Goal: Navigation & Orientation: Locate item on page

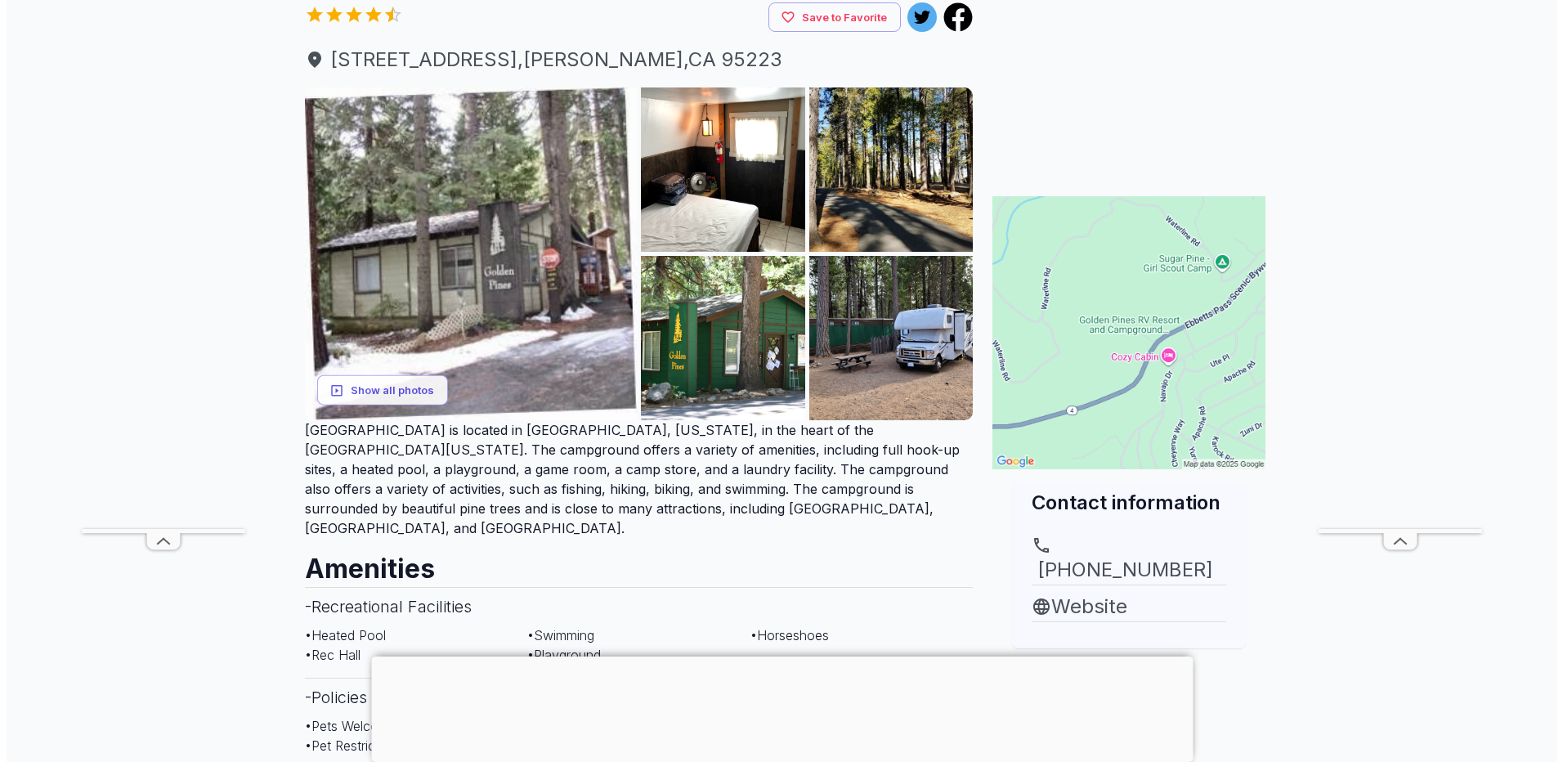
scroll to position [163, 0]
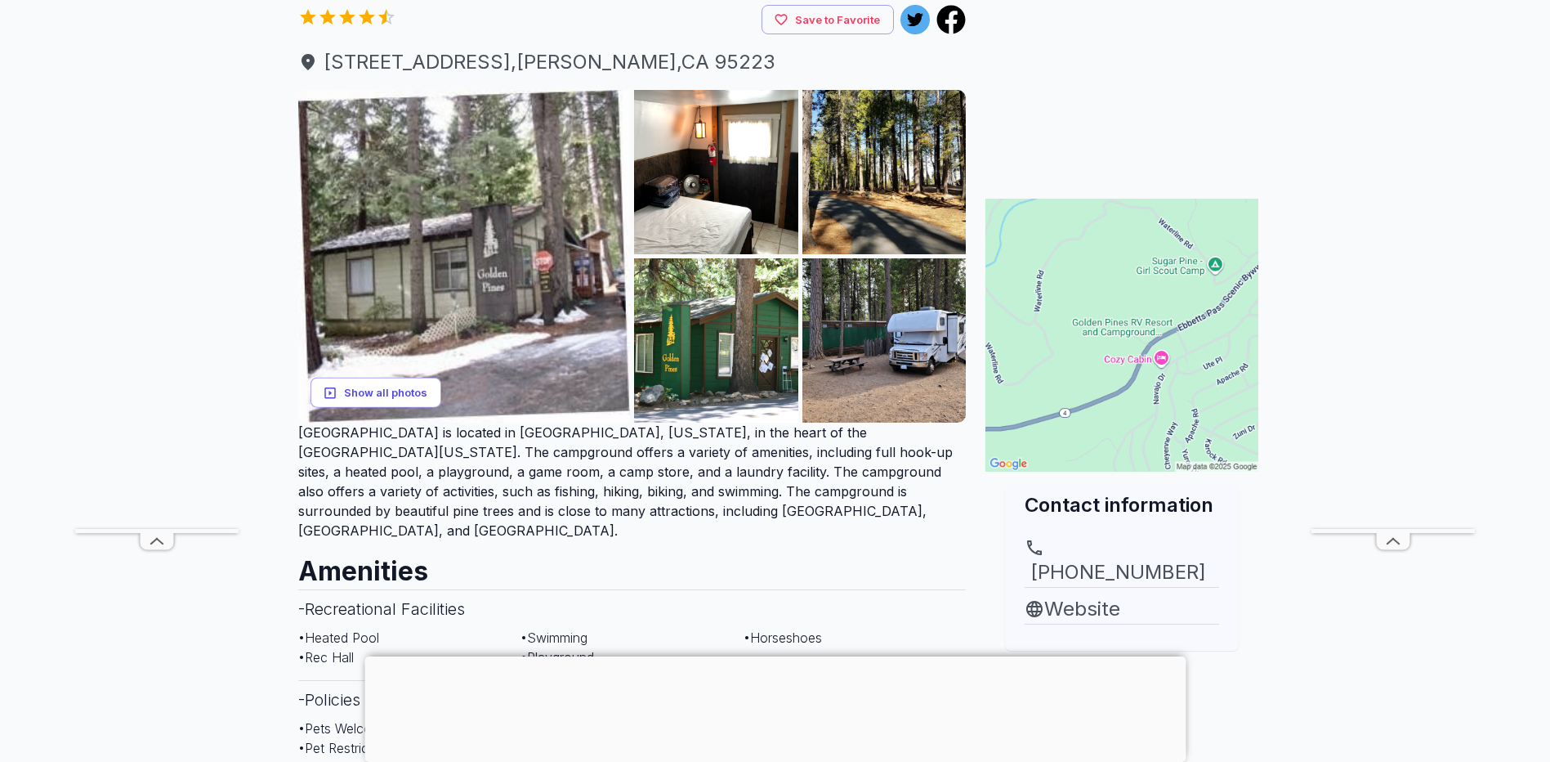
click at [434, 387] on button "Show all photos" at bounding box center [376, 393] width 131 height 30
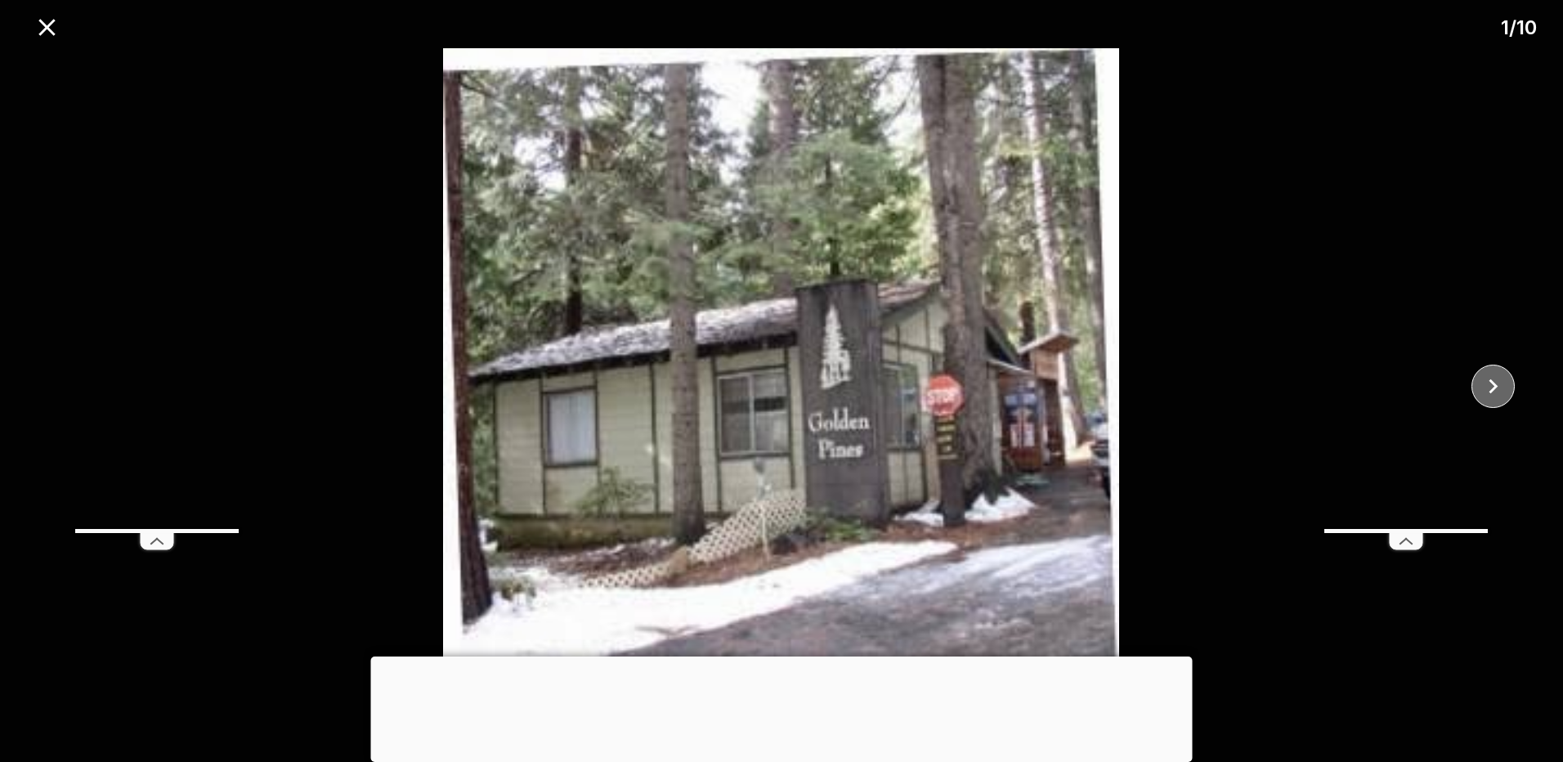
click at [1499, 384] on icon "close" at bounding box center [1492, 386] width 29 height 29
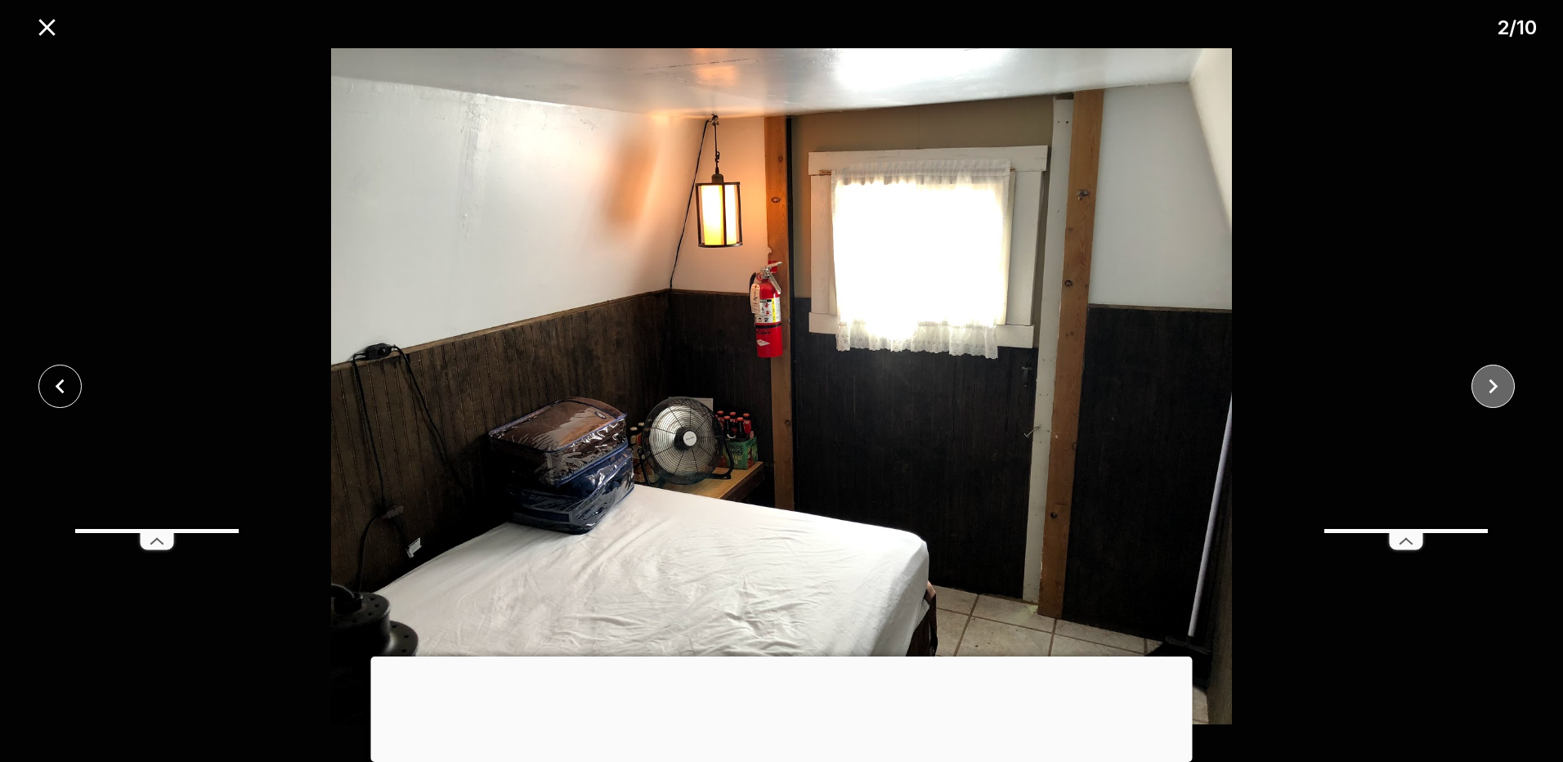
click at [1499, 384] on icon "close" at bounding box center [1492, 386] width 29 height 29
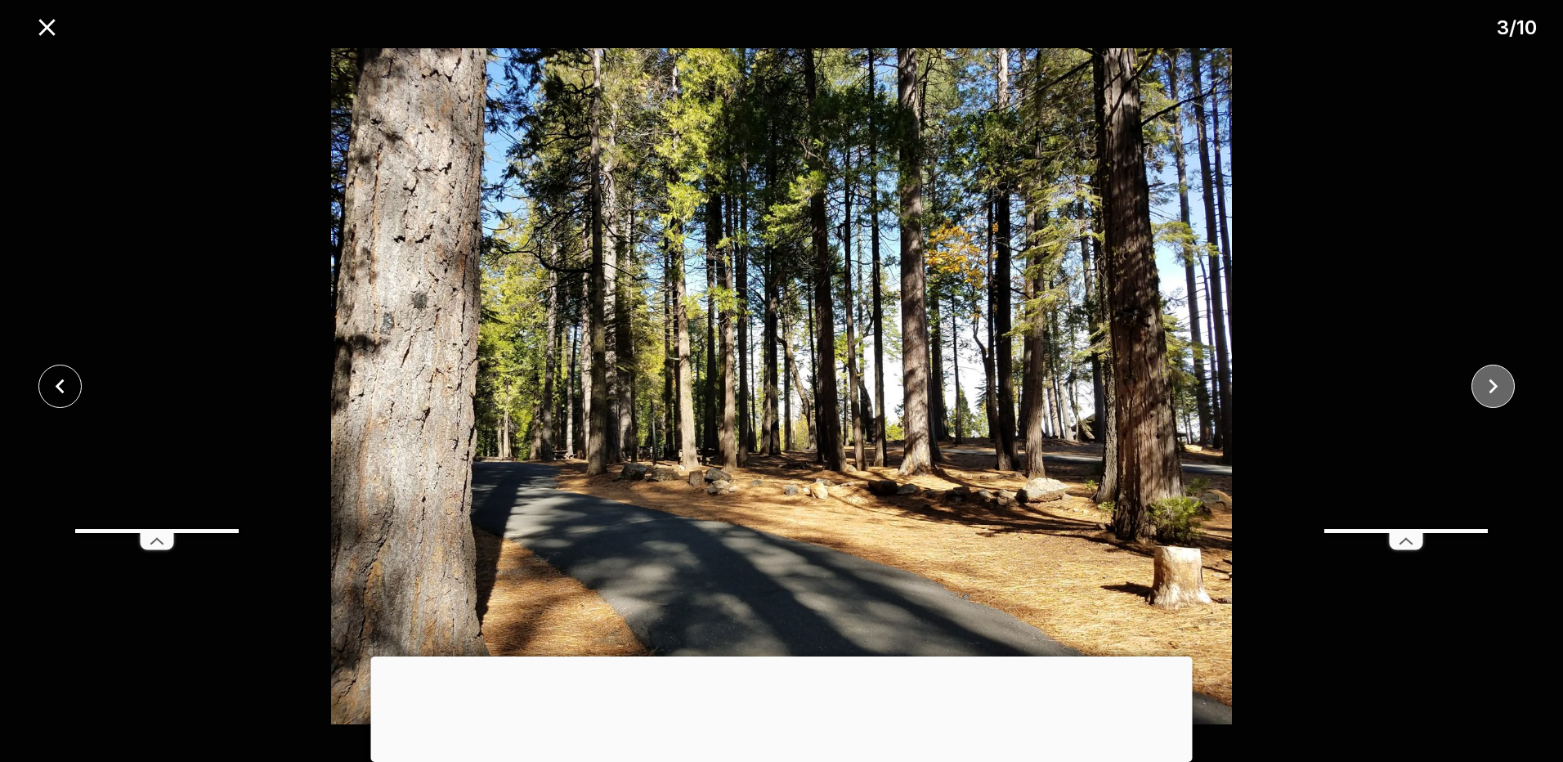
click at [1499, 384] on icon "close" at bounding box center [1492, 386] width 29 height 29
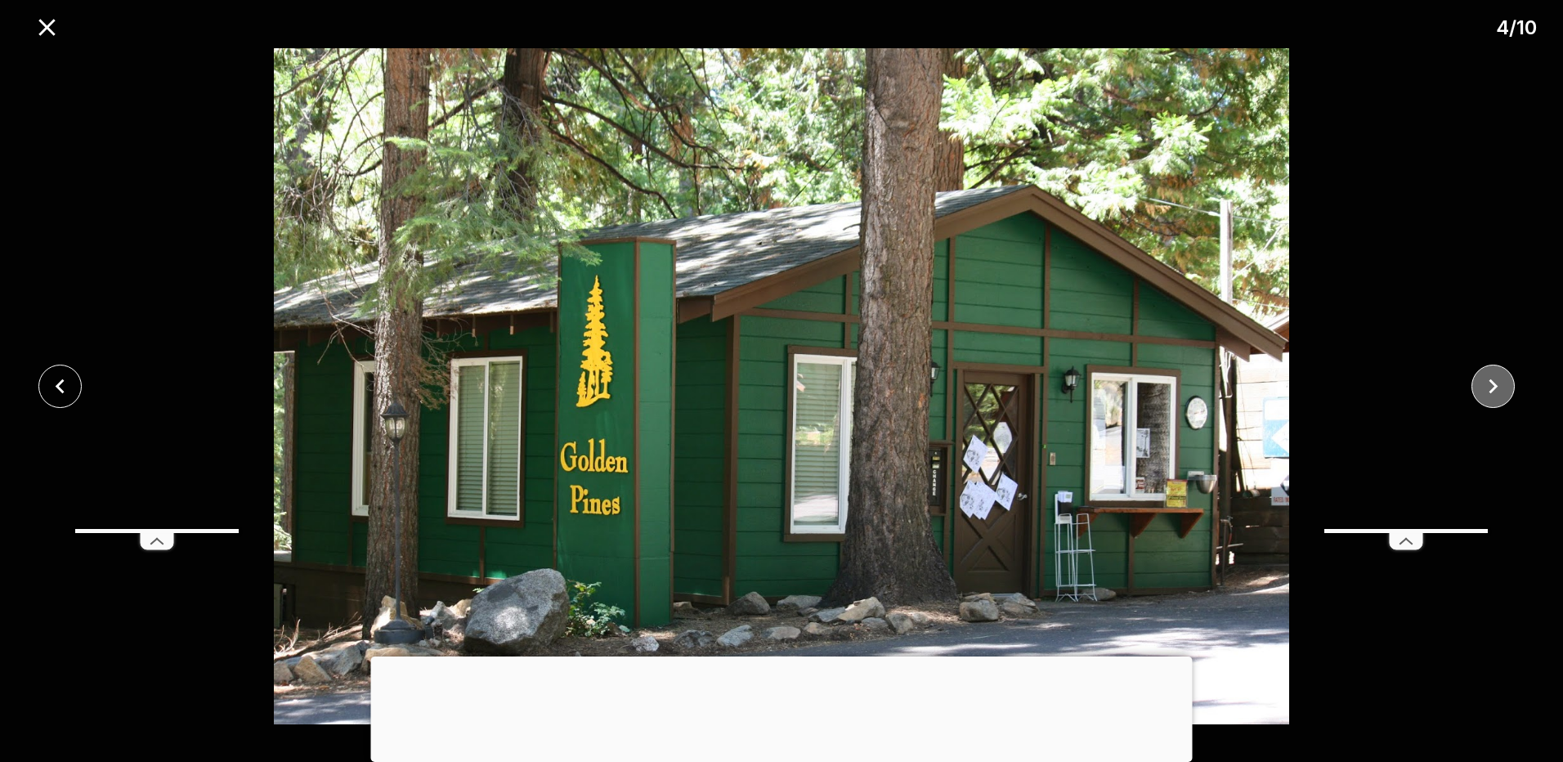
click at [1499, 384] on icon "close" at bounding box center [1492, 386] width 29 height 29
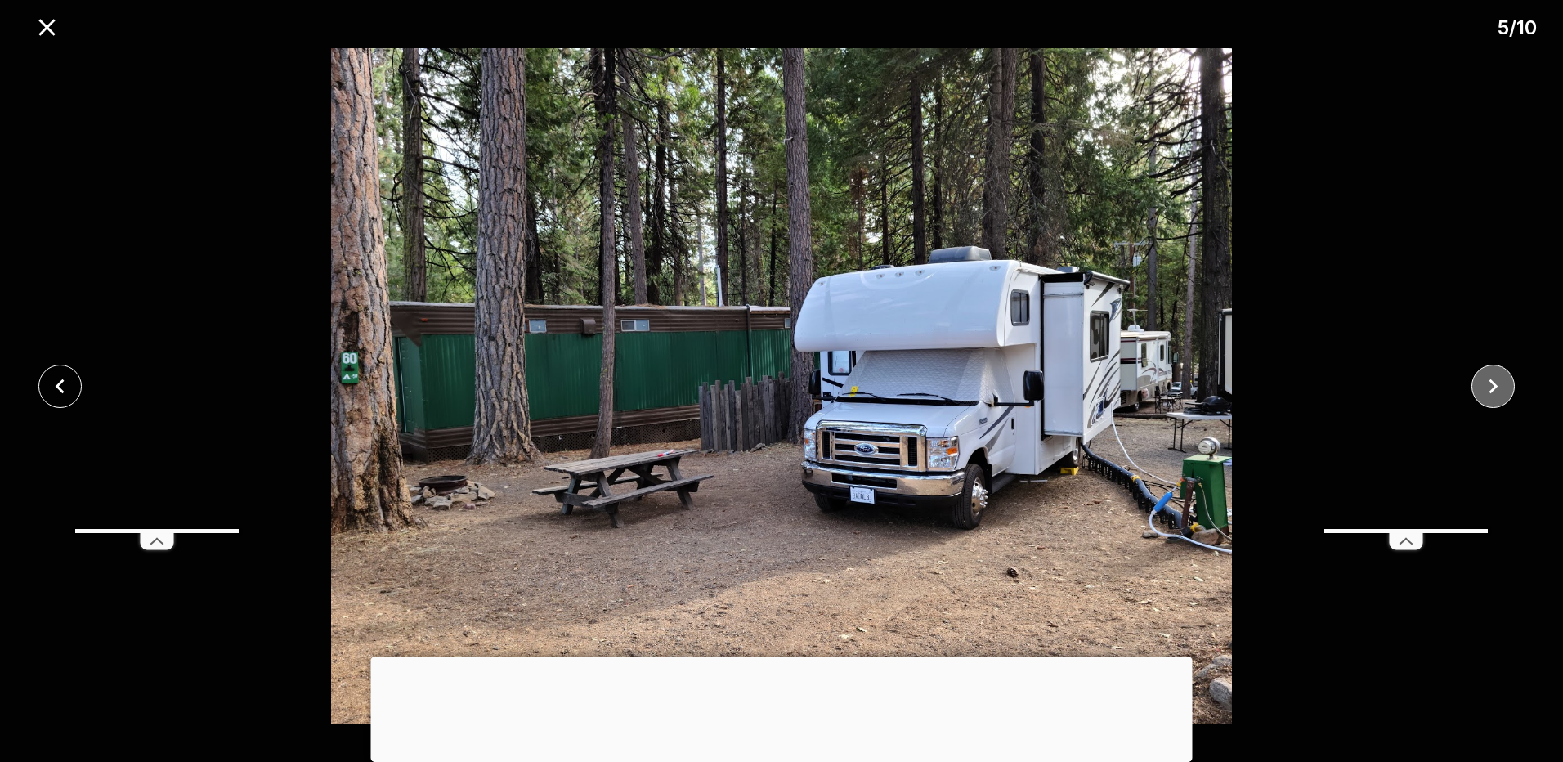
click at [1499, 384] on icon "close" at bounding box center [1492, 386] width 29 height 29
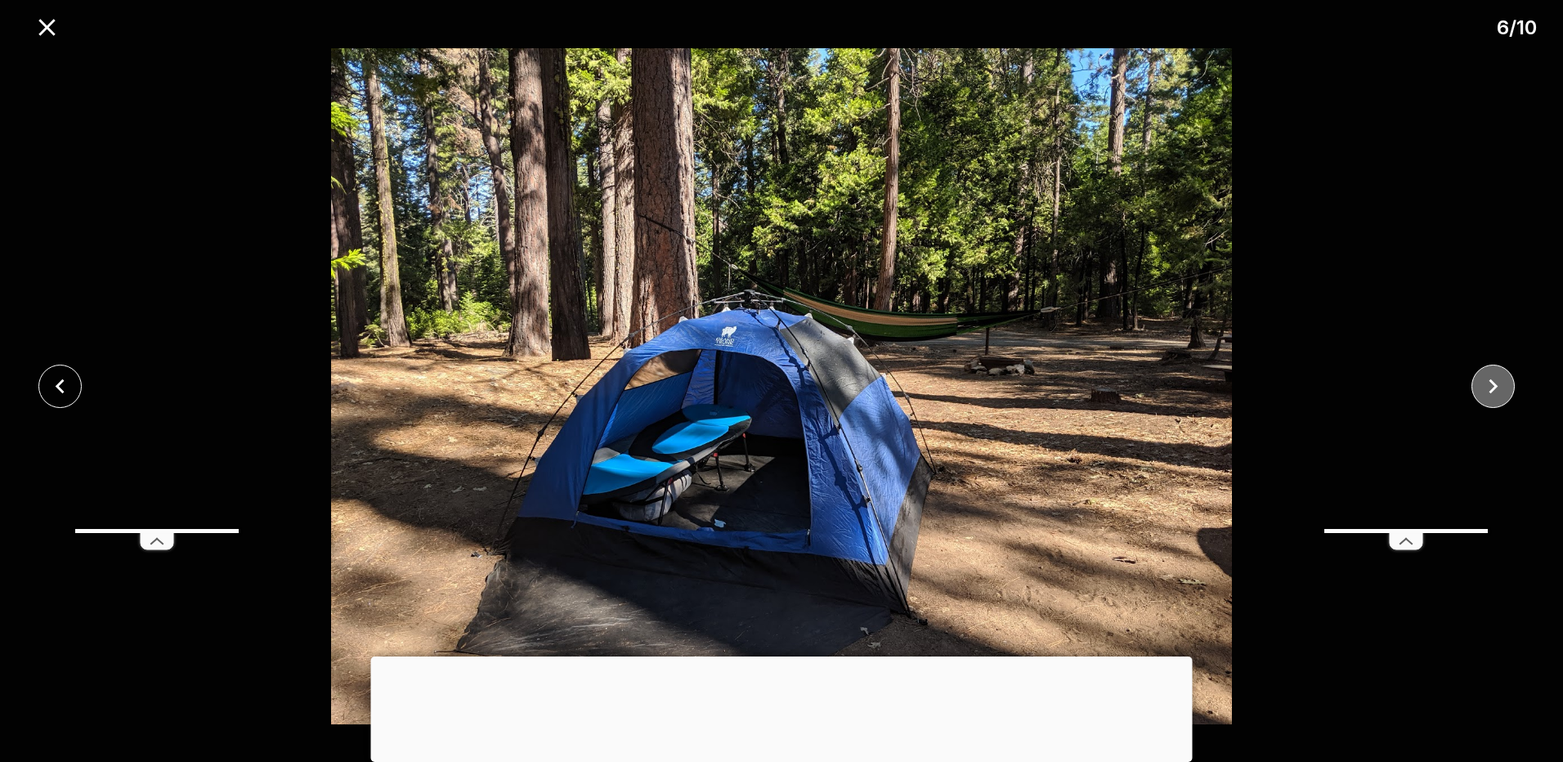
click at [1499, 384] on icon "close" at bounding box center [1492, 386] width 29 height 29
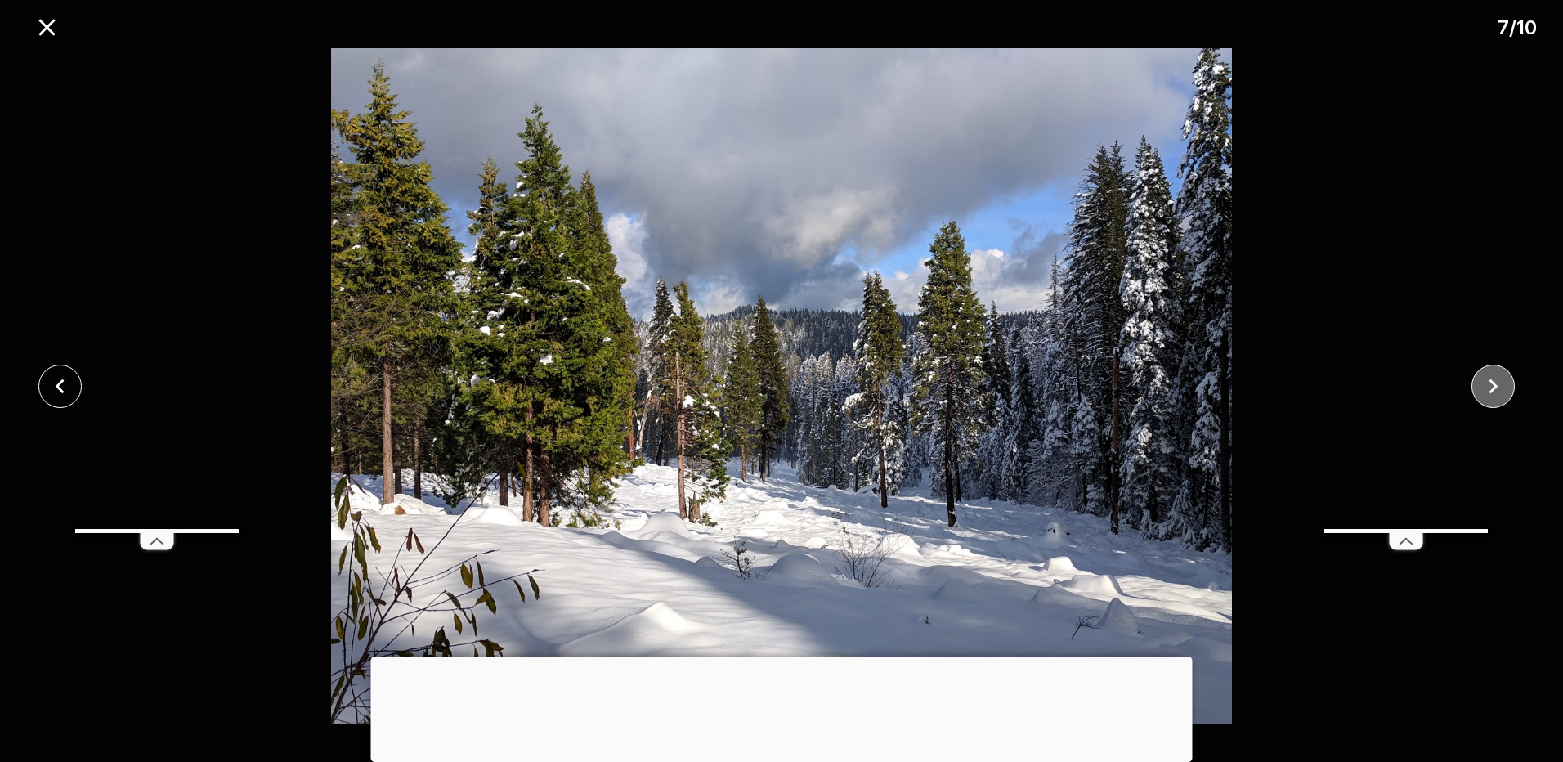
click at [1499, 384] on icon "close" at bounding box center [1492, 386] width 29 height 29
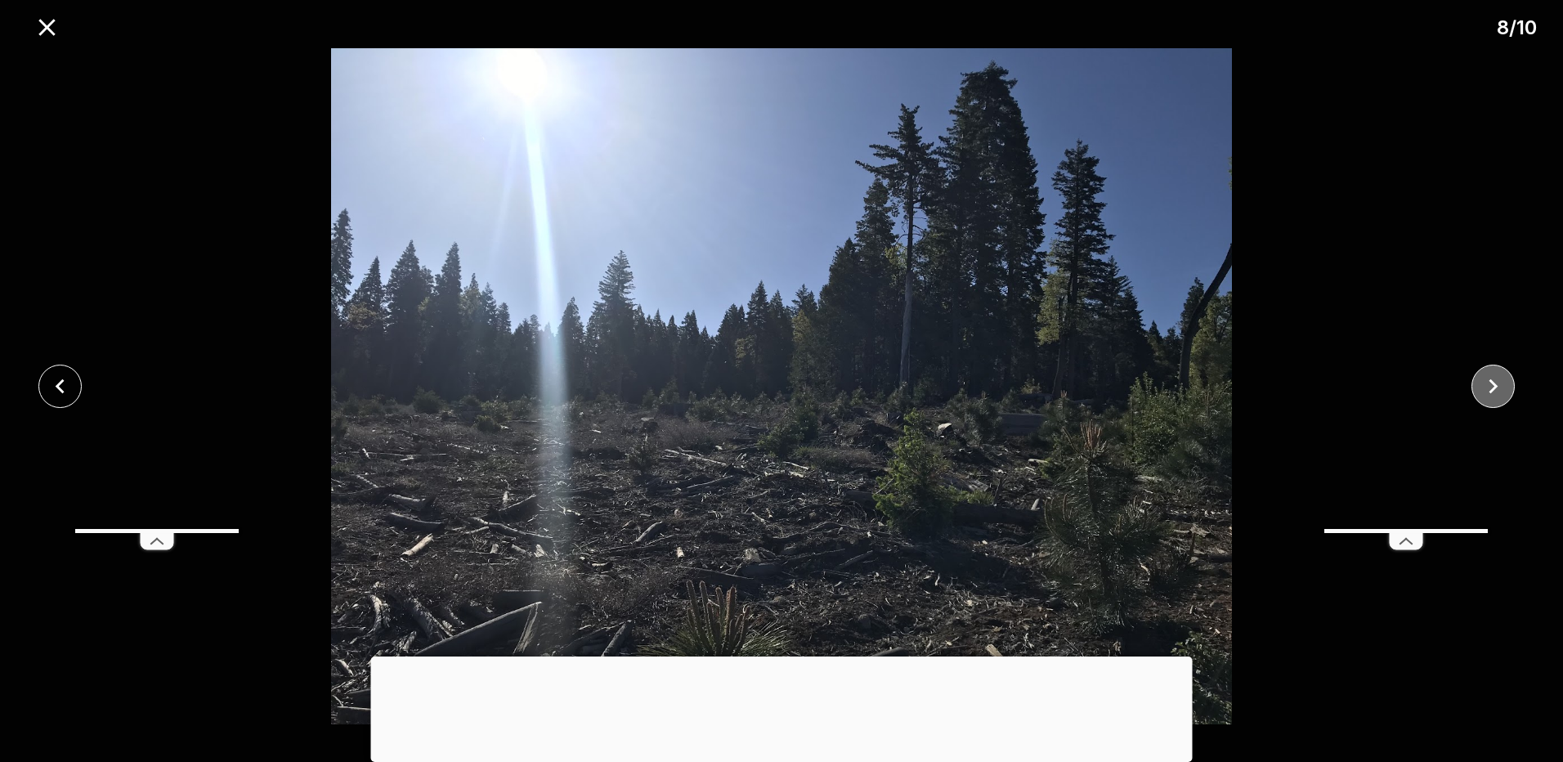
click at [1499, 384] on icon "close" at bounding box center [1492, 386] width 29 height 29
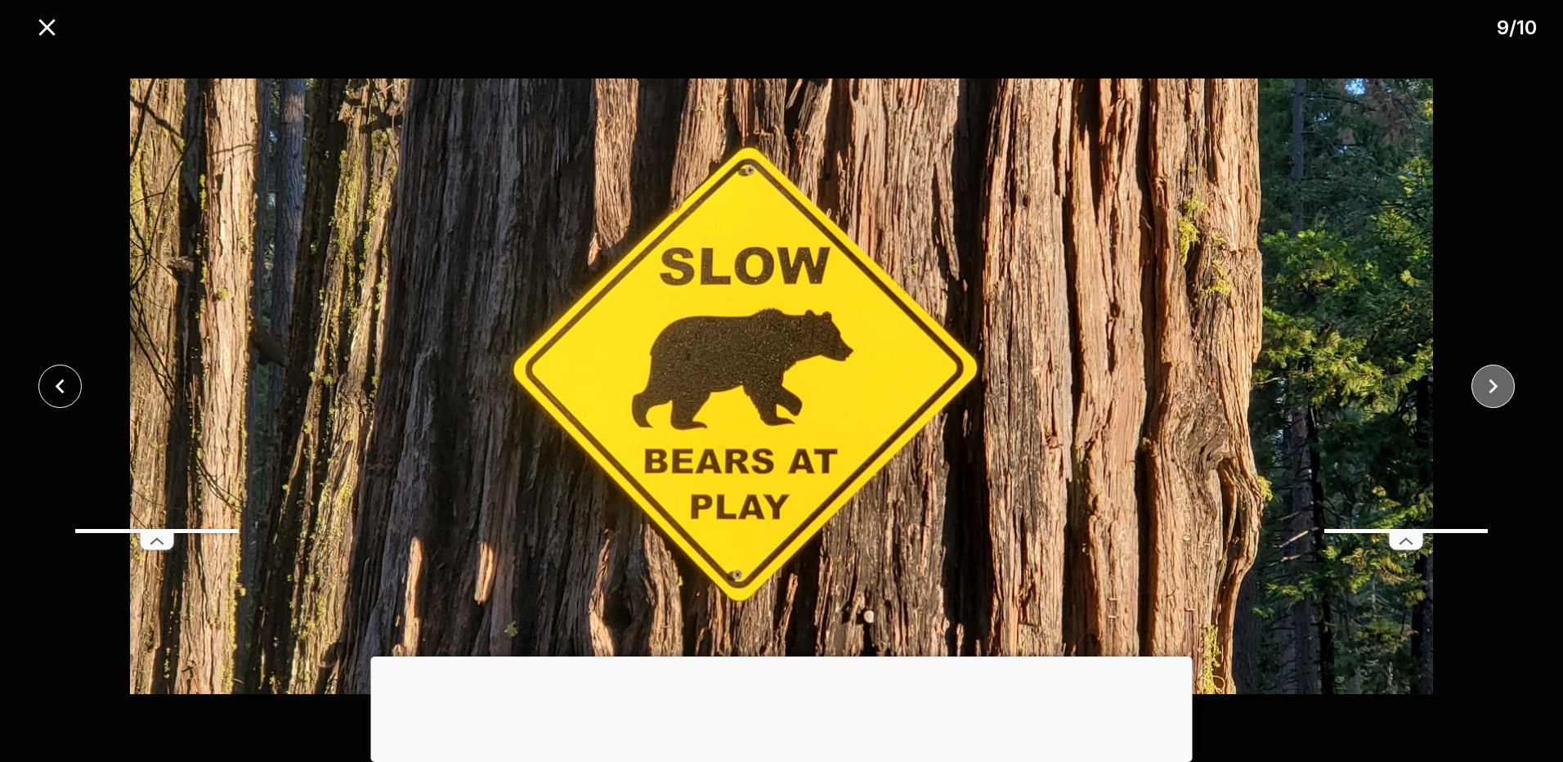
click at [1499, 384] on icon "close" at bounding box center [1492, 386] width 29 height 29
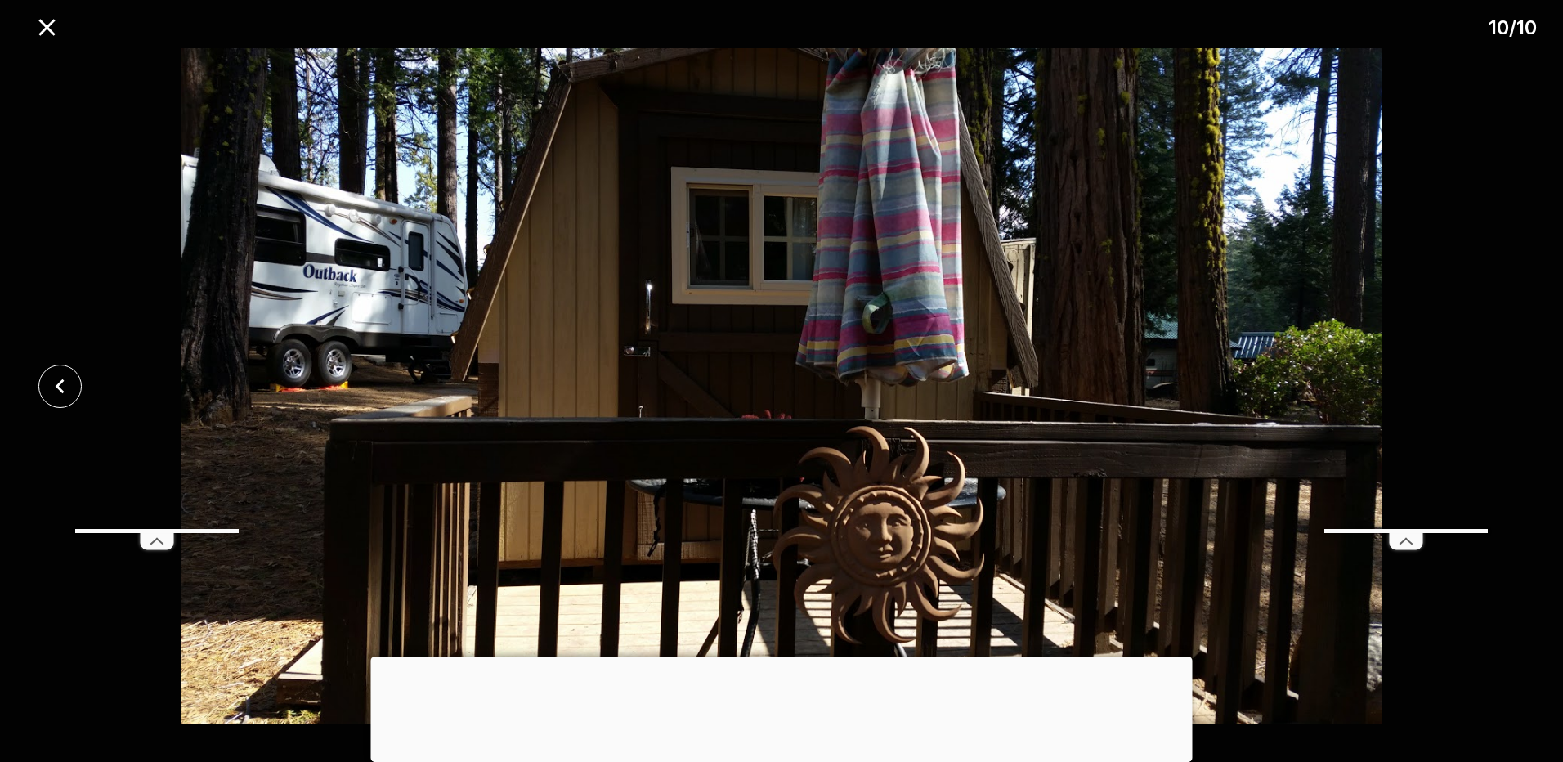
click at [1499, 384] on div at bounding box center [781, 386] width 1563 height 676
